Goal: Task Accomplishment & Management: Manage account settings

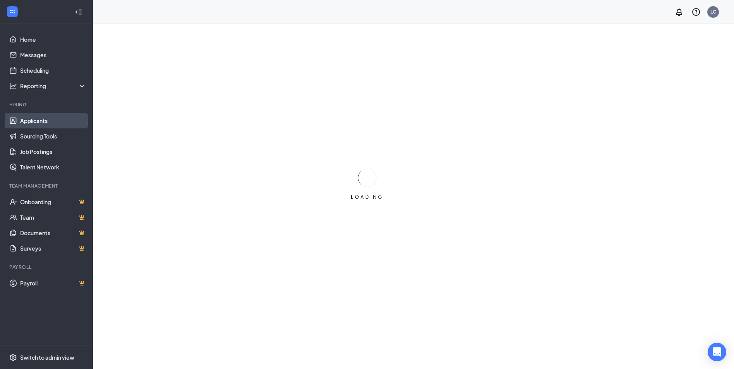
click at [27, 120] on link "Applicants" at bounding box center [53, 120] width 66 height 15
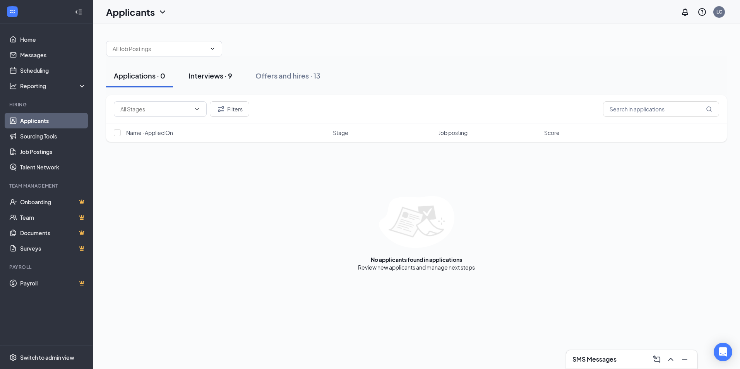
click at [203, 79] on div "Interviews · 9" at bounding box center [211, 76] width 44 height 10
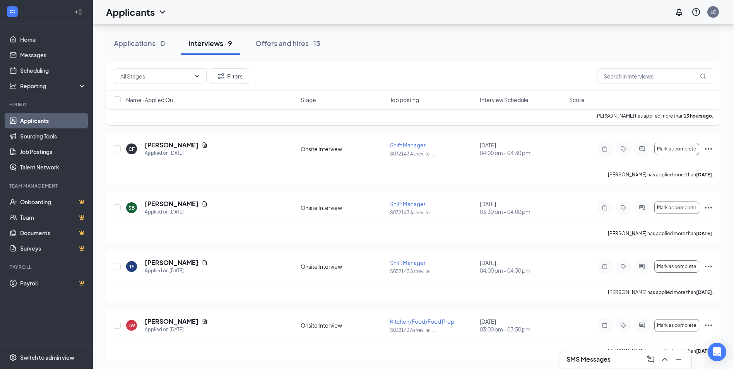
scroll to position [312, 0]
click at [710, 324] on icon "Ellipses" at bounding box center [708, 324] width 9 height 9
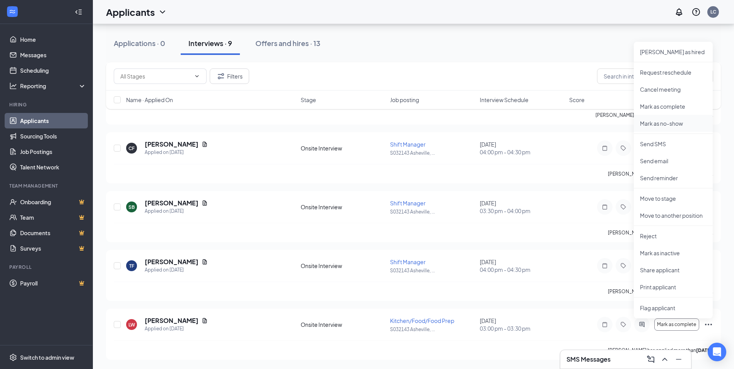
click at [667, 122] on p "Mark as no-show" at bounding box center [673, 124] width 67 height 8
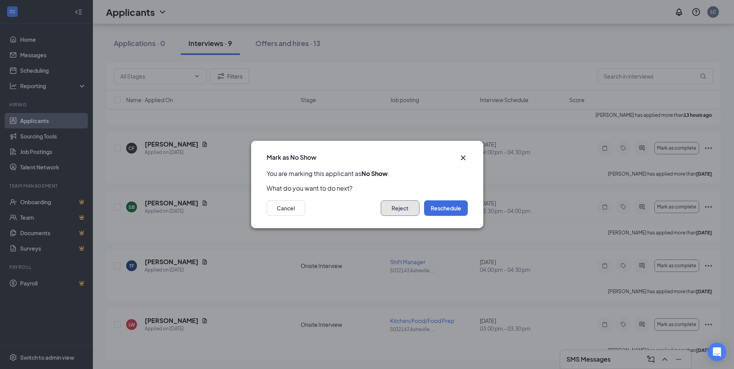
click at [387, 207] on button "Reject" at bounding box center [400, 208] width 39 height 15
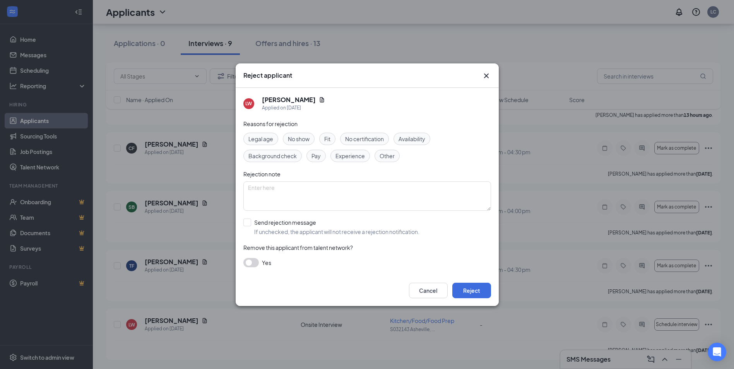
click at [298, 138] on span "No show" at bounding box center [299, 139] width 22 height 9
click at [254, 263] on button "button" at bounding box center [250, 262] width 15 height 9
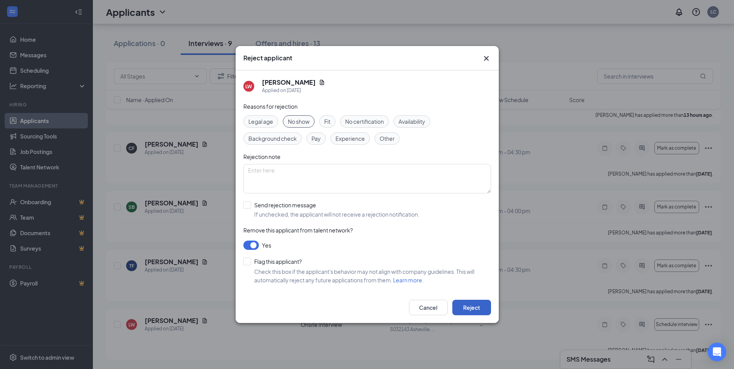
click at [473, 307] on button "Reject" at bounding box center [471, 307] width 39 height 15
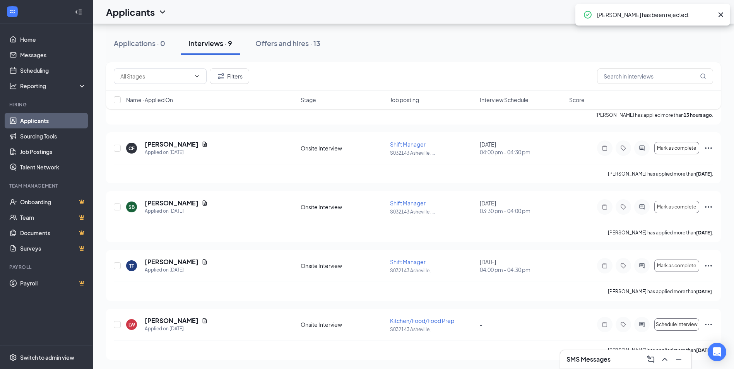
scroll to position [253, 0]
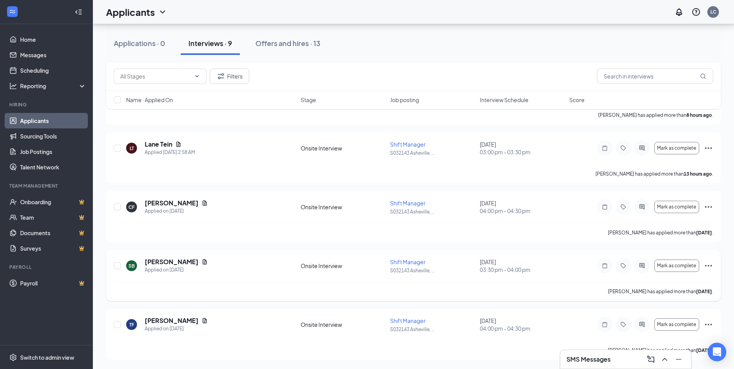
click at [709, 264] on icon "Ellipses" at bounding box center [708, 265] width 9 height 9
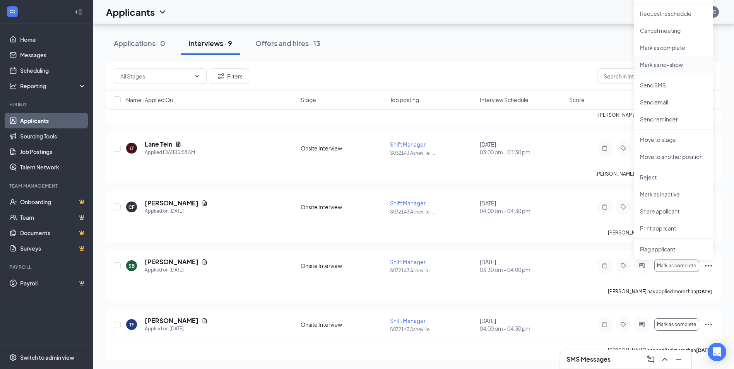
click at [670, 65] on p "Mark as no-show" at bounding box center [673, 65] width 67 height 8
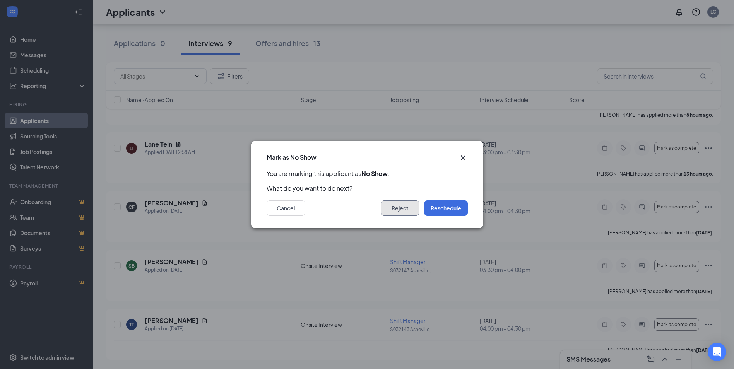
click at [401, 207] on button "Reject" at bounding box center [400, 208] width 39 height 15
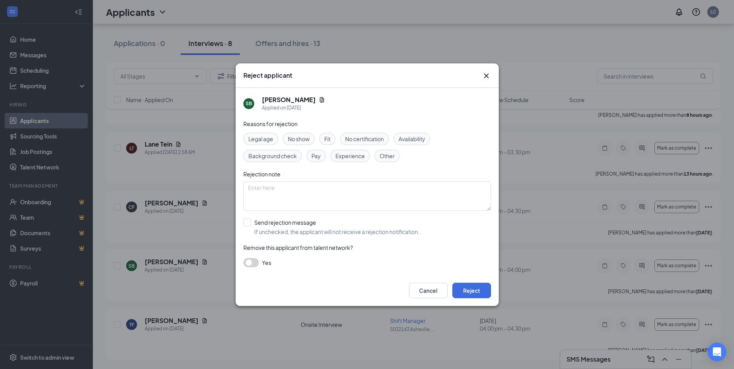
click at [295, 138] on span "No show" at bounding box center [299, 139] width 22 height 9
click at [254, 261] on button "button" at bounding box center [250, 262] width 15 height 9
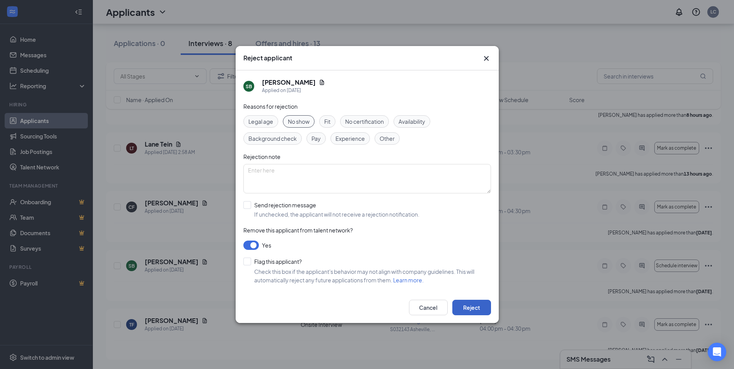
click at [468, 306] on button "Reject" at bounding box center [471, 307] width 39 height 15
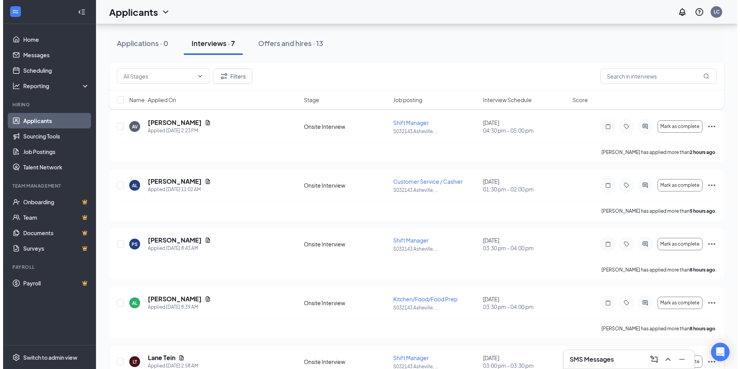
scroll to position [0, 0]
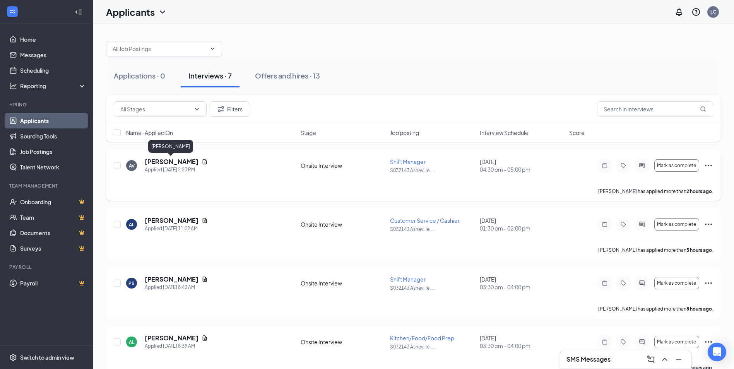
click at [177, 163] on h5 "[PERSON_NAME]" at bounding box center [172, 162] width 54 height 9
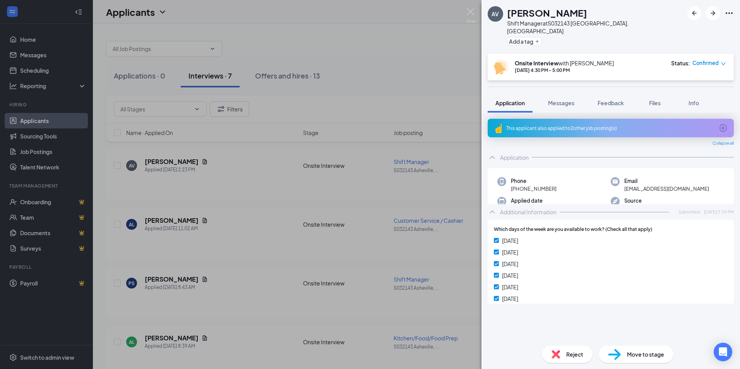
click at [535, 125] on div "This applicant also applied to 2 other job posting(s)" at bounding box center [609, 128] width 207 height 7
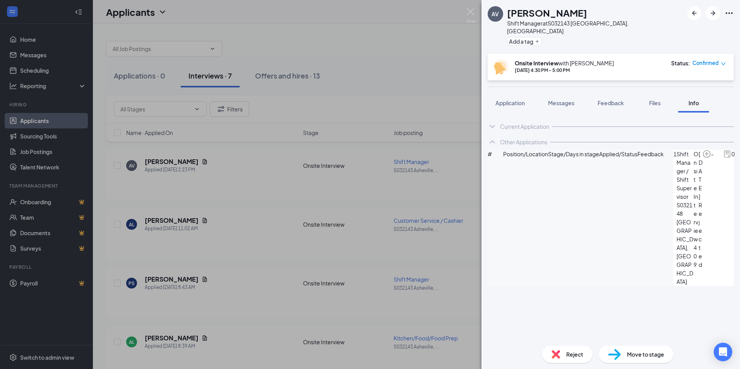
click at [164, 165] on div "AV [PERSON_NAME] Shift Manager at S032143 [GEOGRAPHIC_DATA], [GEOGRAPHIC_DATA] …" at bounding box center [370, 184] width 740 height 369
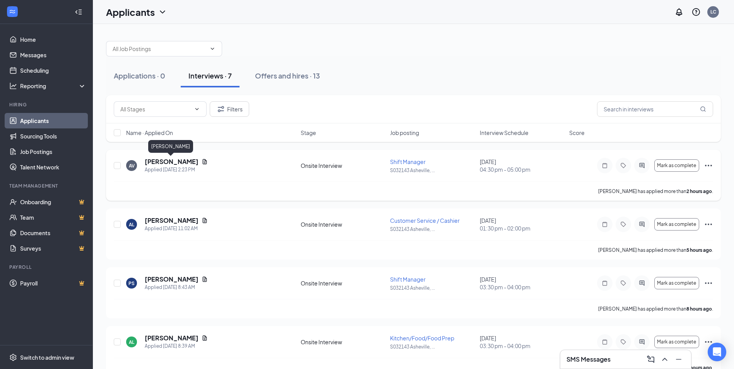
click at [164, 162] on h5 "[PERSON_NAME]" at bounding box center [172, 162] width 54 height 9
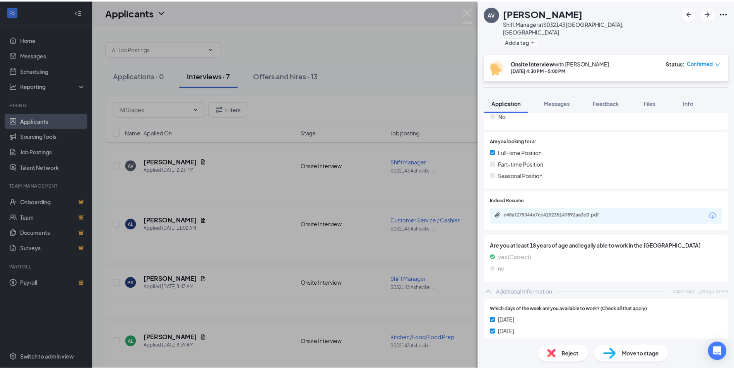
scroll to position [194, 0]
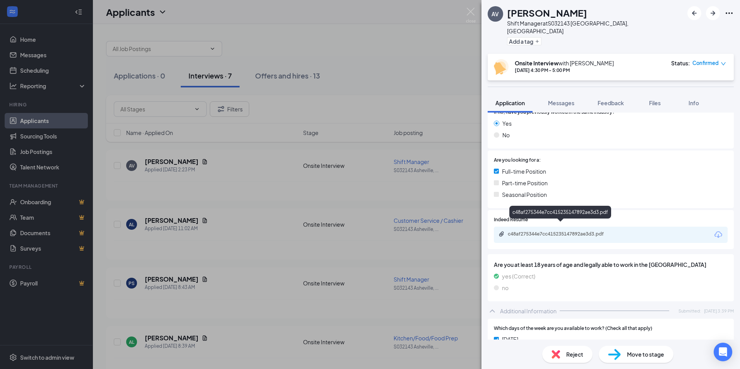
click at [548, 231] on div "c48af275344e7cc415235147892ae3d3.pdf" at bounding box center [562, 234] width 108 height 6
click at [211, 245] on div "AV [PERSON_NAME] Manager at S032143 [GEOGRAPHIC_DATA], [GEOGRAPHIC_DATA] Add a …" at bounding box center [370, 184] width 740 height 369
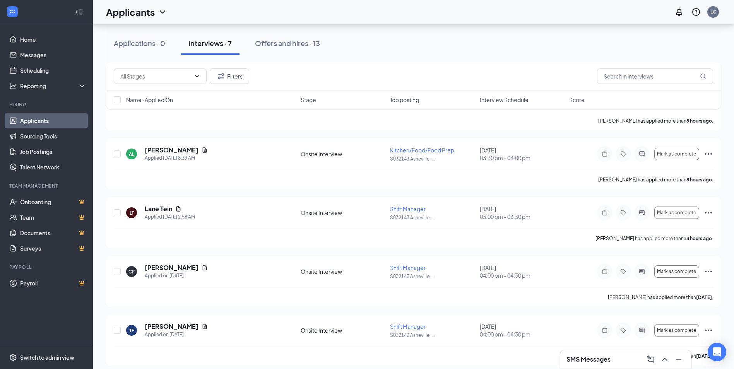
scroll to position [194, 0]
